Goal: Navigation & Orientation: Find specific page/section

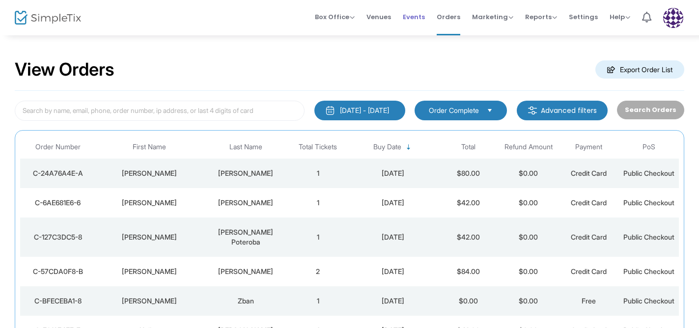
click at [410, 22] on span "Events" at bounding box center [414, 16] width 22 height 25
